Goal: Task Accomplishment & Management: Use online tool/utility

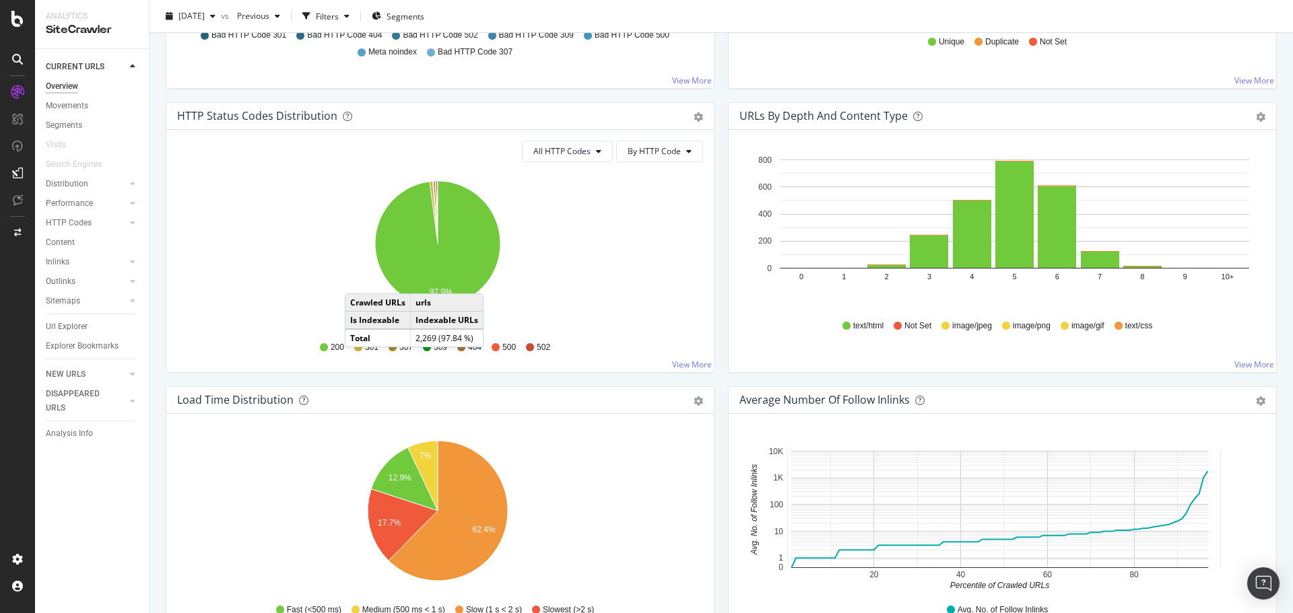
scroll to position [673, 0]
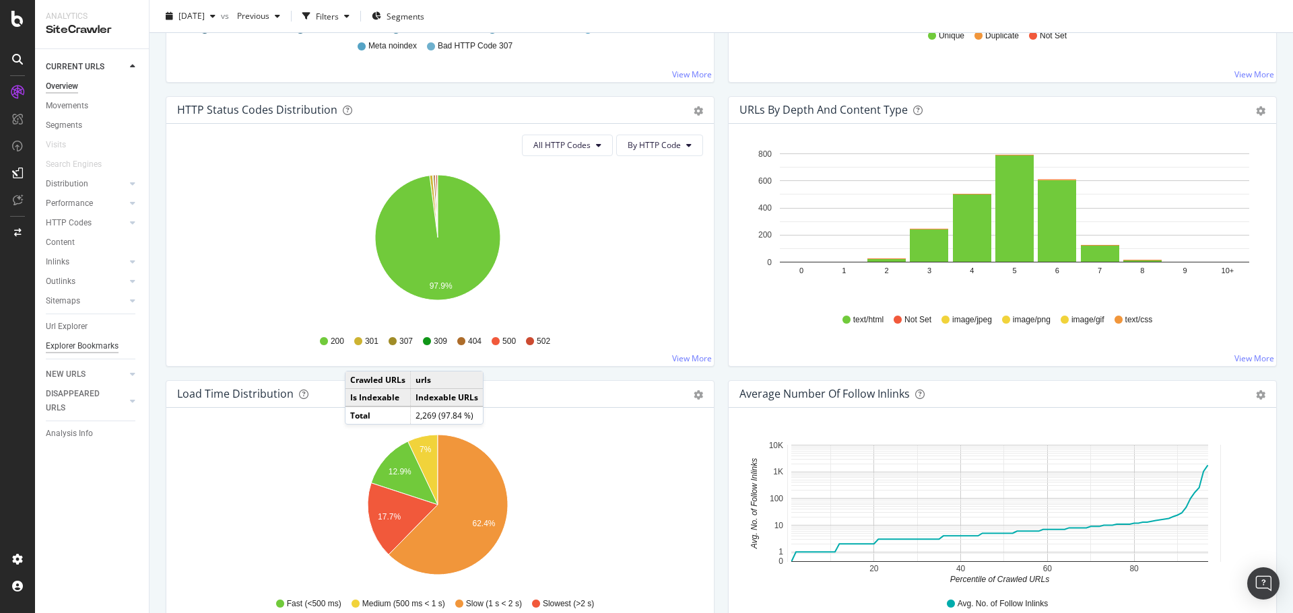
click at [71, 344] on div "Explorer Bookmarks" at bounding box center [82, 346] width 73 height 14
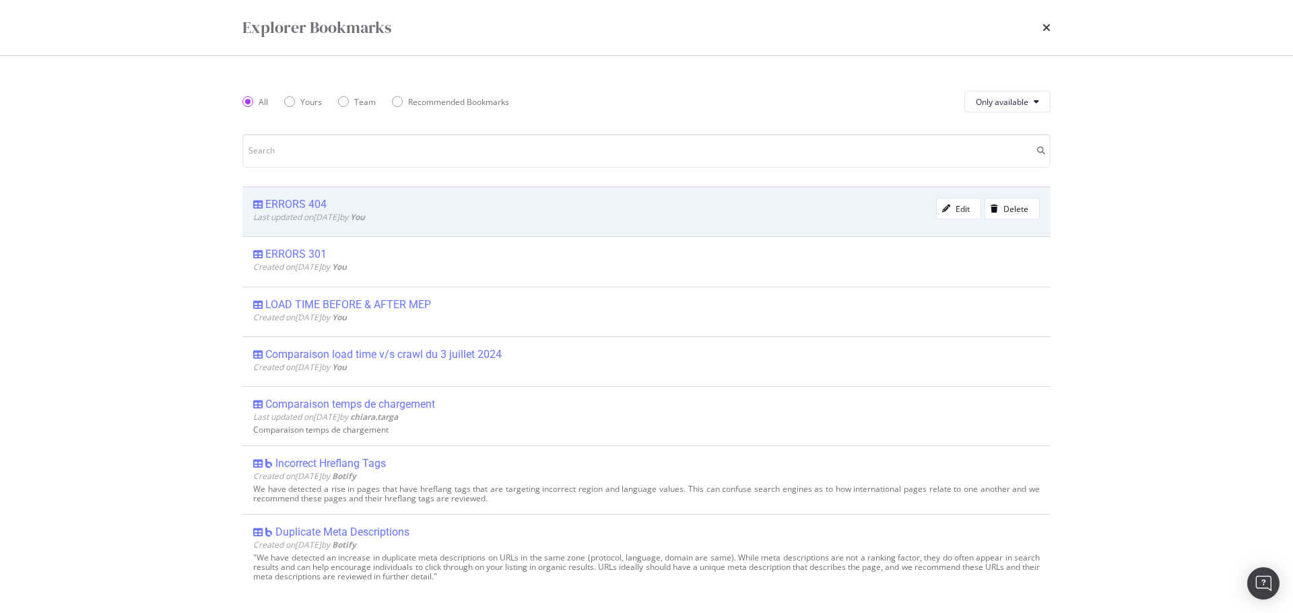
click at [302, 209] on div "ERRORS 404" at bounding box center [295, 204] width 61 height 13
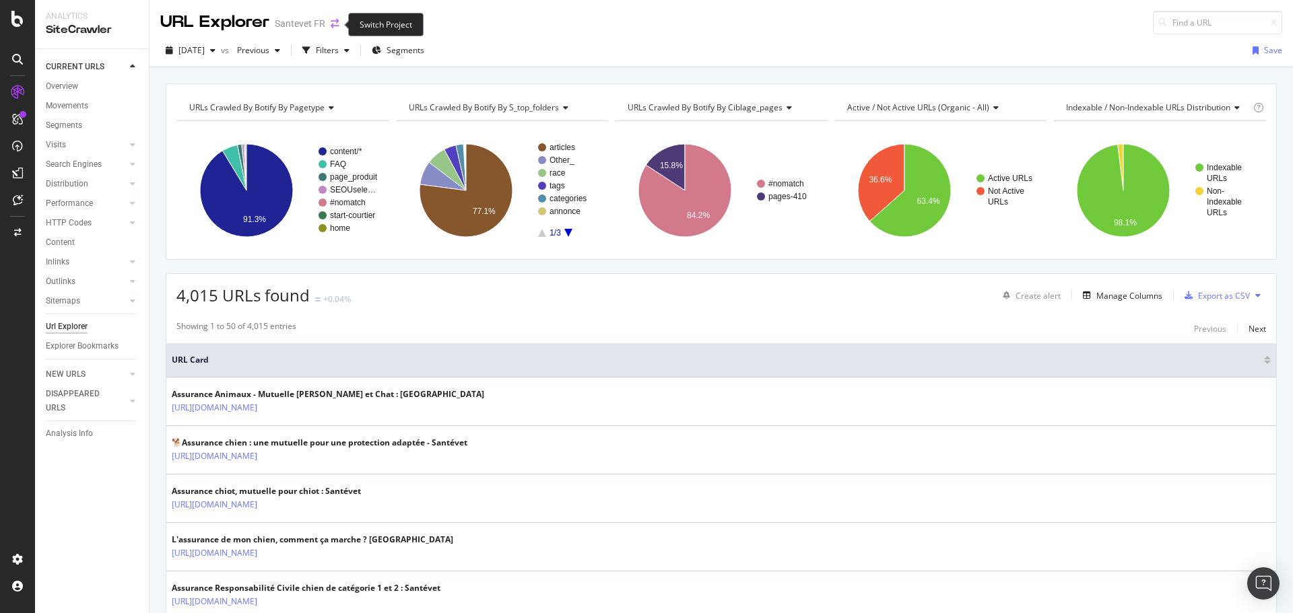
click at [335, 23] on icon "arrow-right-arrow-left" at bounding box center [335, 23] width 8 height 9
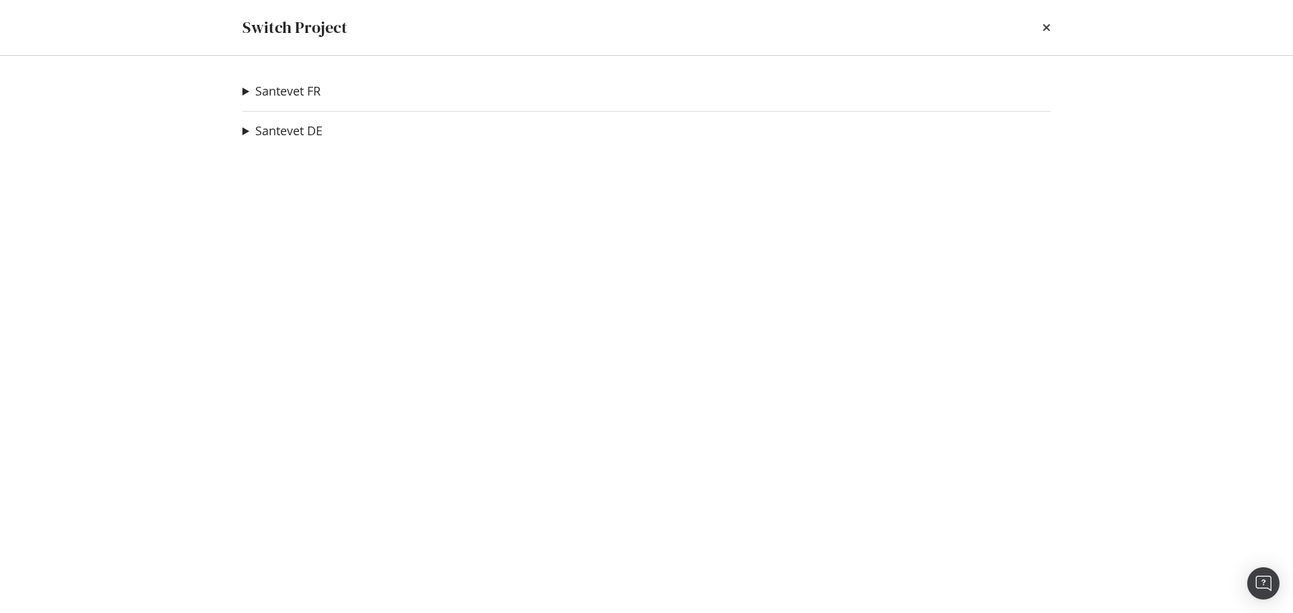
click at [242, 131] on div "Santevet FR Santevet BE Ad-Hoc Project Santevet DE new Ad-Hoc Project Santevet …" at bounding box center [646, 334] width 862 height 557
click at [245, 131] on summary "Santevet DE" at bounding box center [282, 132] width 80 height 18
click at [244, 88] on summary "Santevet FR" at bounding box center [281, 92] width 78 height 18
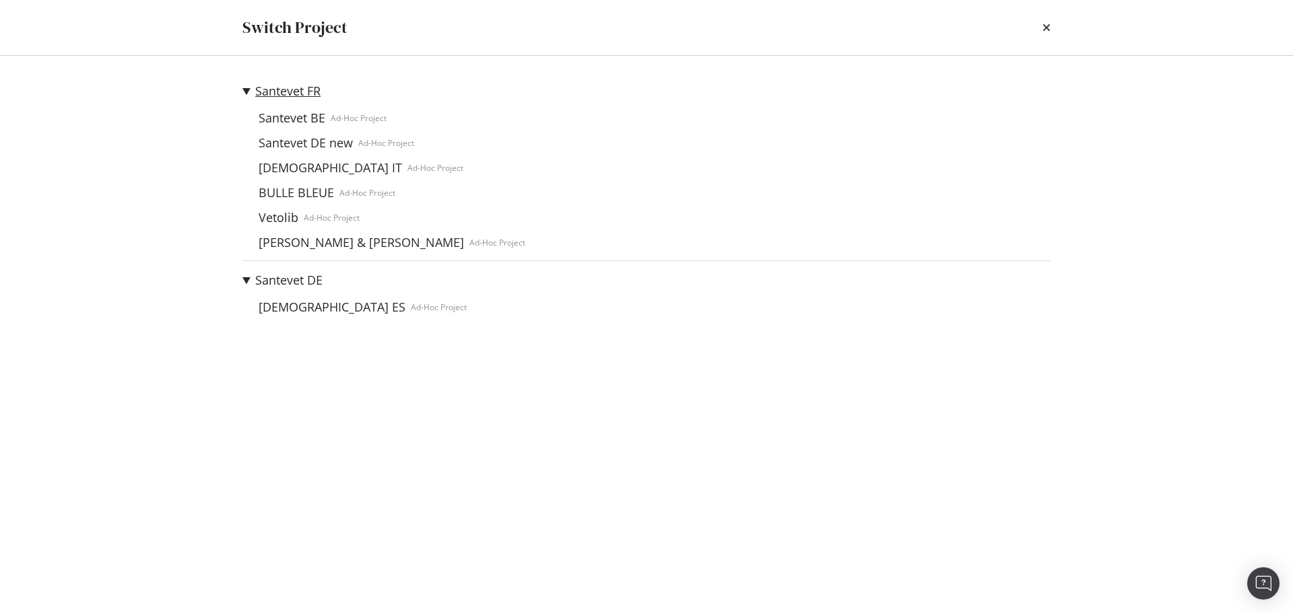
click at [262, 92] on link "Santevet FR" at bounding box center [287, 91] width 65 height 14
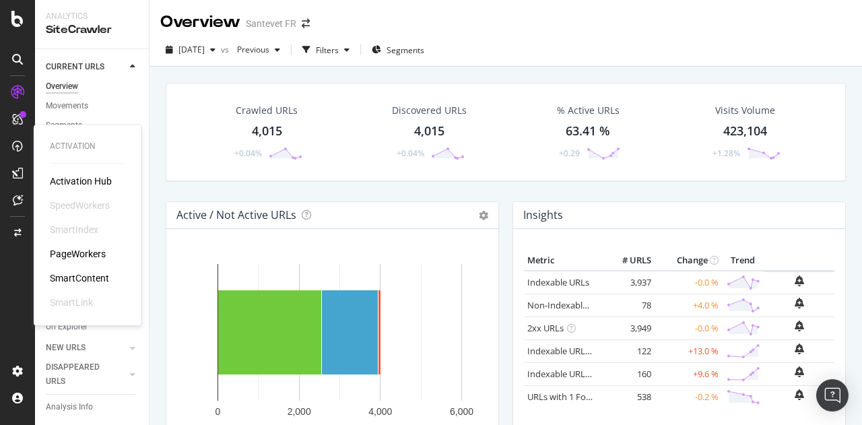
click at [79, 254] on div "PageWorkers" at bounding box center [78, 253] width 56 height 13
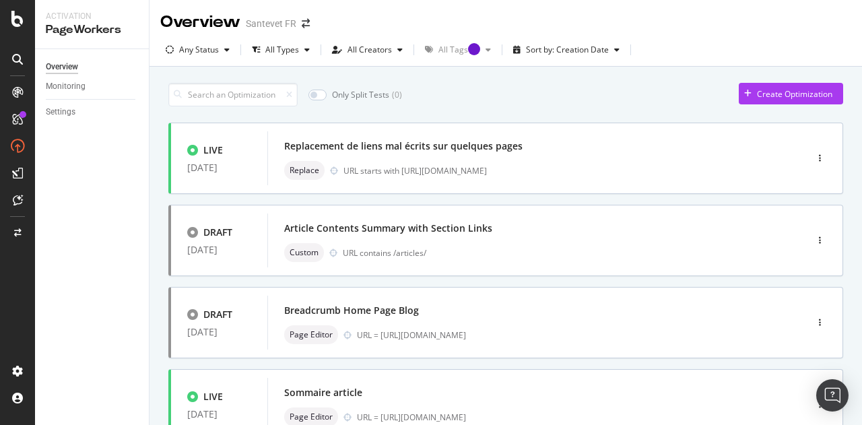
click at [591, 83] on div "Only Split Tests ( 0 ) Create Optimization" at bounding box center [505, 95] width 675 height 24
click at [757, 89] on div "Create Optimization" at bounding box center [794, 93] width 75 height 11
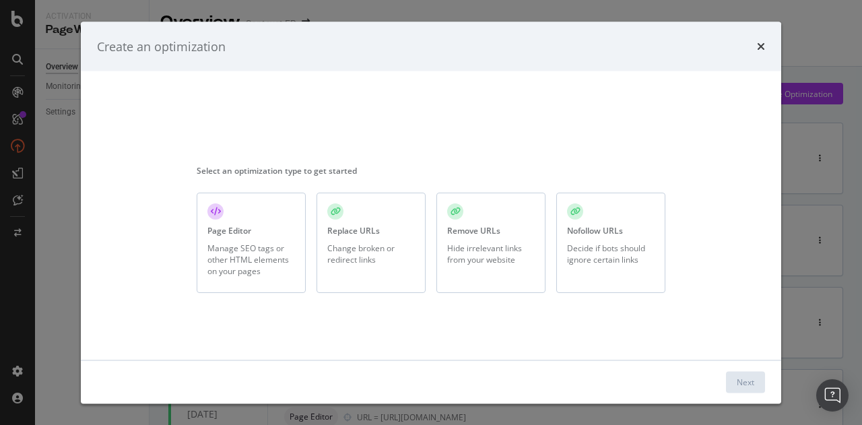
click at [346, 240] on div "Replace URLs Change broken or redirect links" at bounding box center [370, 243] width 109 height 100
click at [745, 373] on div "Next" at bounding box center [746, 382] width 18 height 20
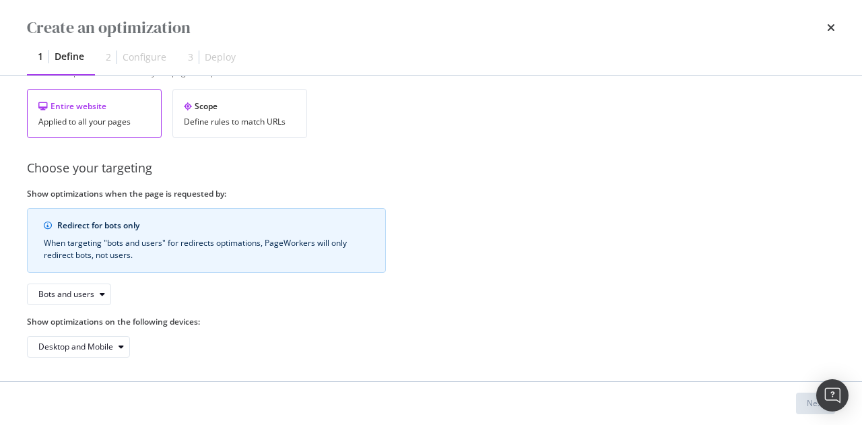
scroll to position [249, 0]
click at [91, 294] on div "Bots and users" at bounding box center [66, 293] width 56 height 8
click at [162, 293] on div "Redirect for bots only When targeting "bots and users" for redirects optimation…" at bounding box center [206, 255] width 359 height 97
click at [121, 348] on div "Desktop and Mobile" at bounding box center [83, 345] width 91 height 19
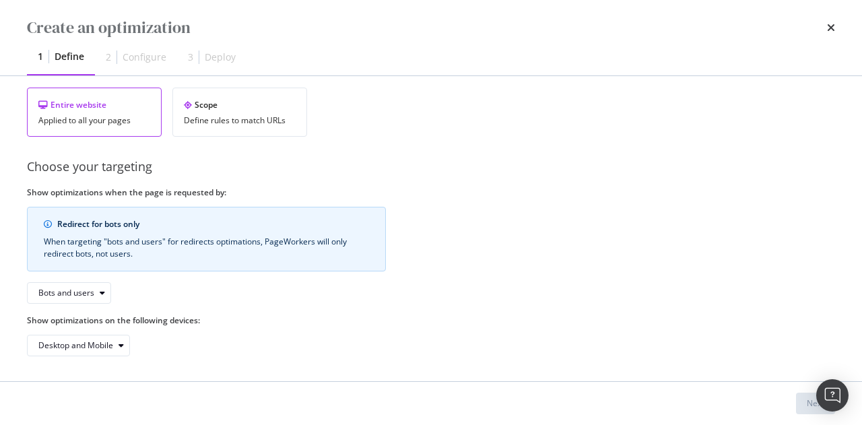
click at [183, 349] on div "Desktop and Mobile" at bounding box center [206, 346] width 359 height 22
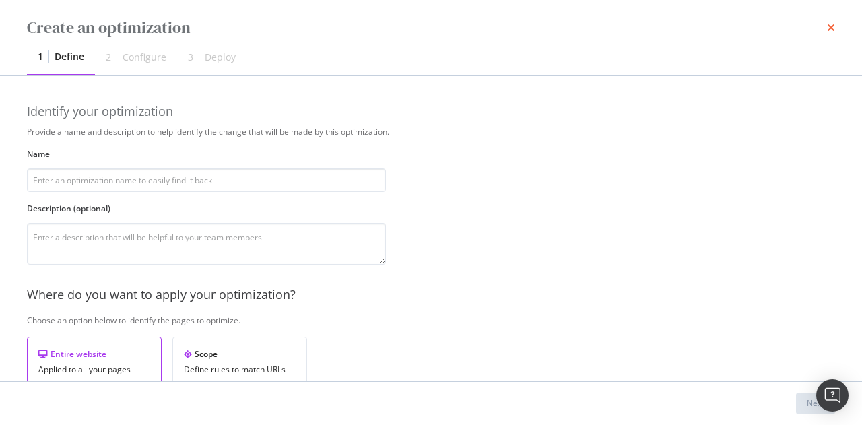
click at [831, 30] on icon "times" at bounding box center [831, 27] width 8 height 11
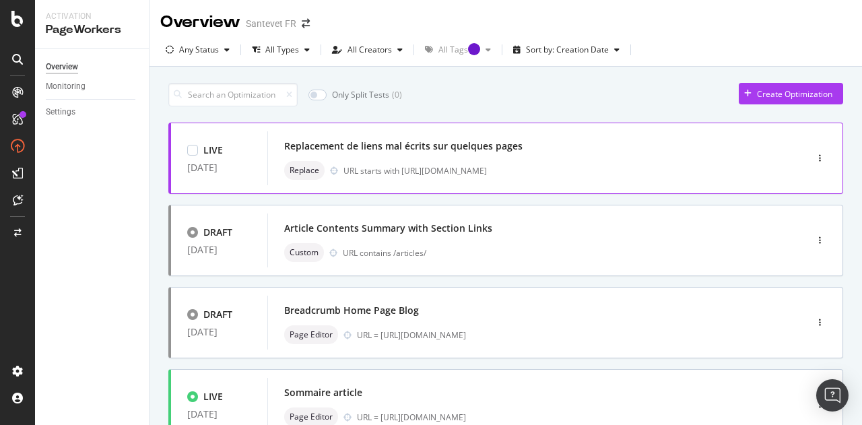
click at [459, 141] on div "Replacement de liens mal écrits sur quelques pages" at bounding box center [403, 145] width 238 height 13
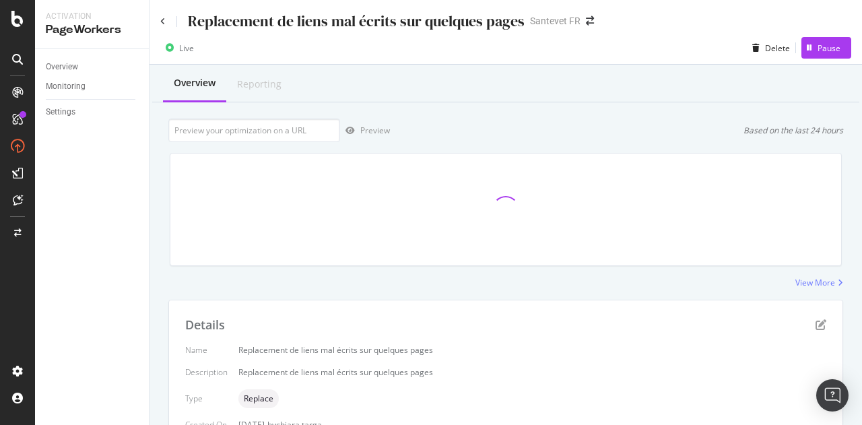
scroll to position [291, 0]
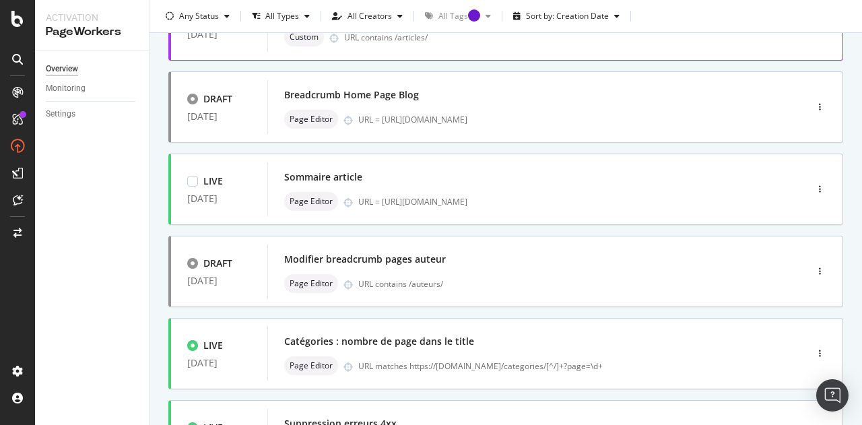
scroll to position [337, 0]
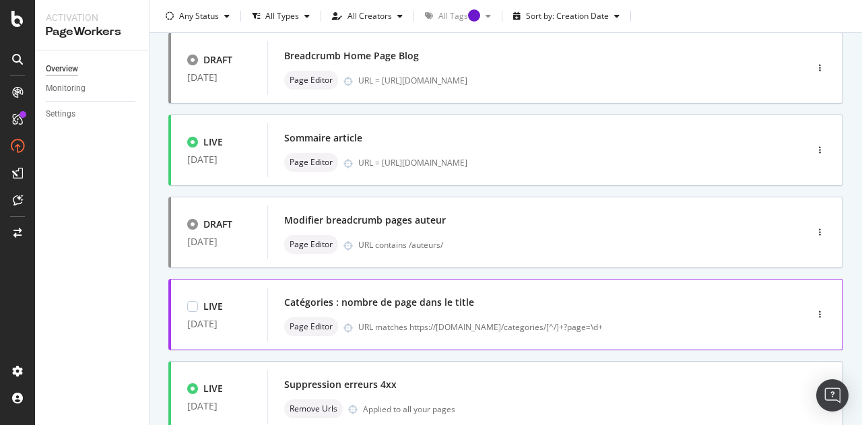
click at [447, 308] on div "Catégories : nombre de page dans le title" at bounding box center [379, 302] width 190 height 13
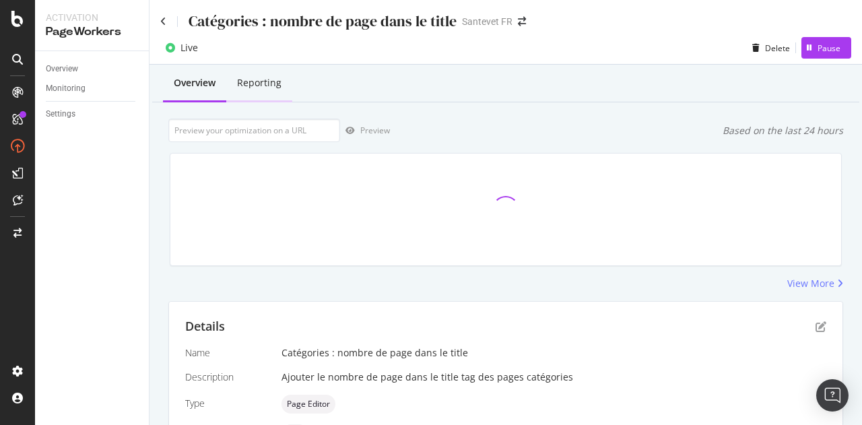
click at [262, 77] on div "Reporting" at bounding box center [259, 82] width 44 height 13
